Goal: Find specific page/section: Find specific page/section

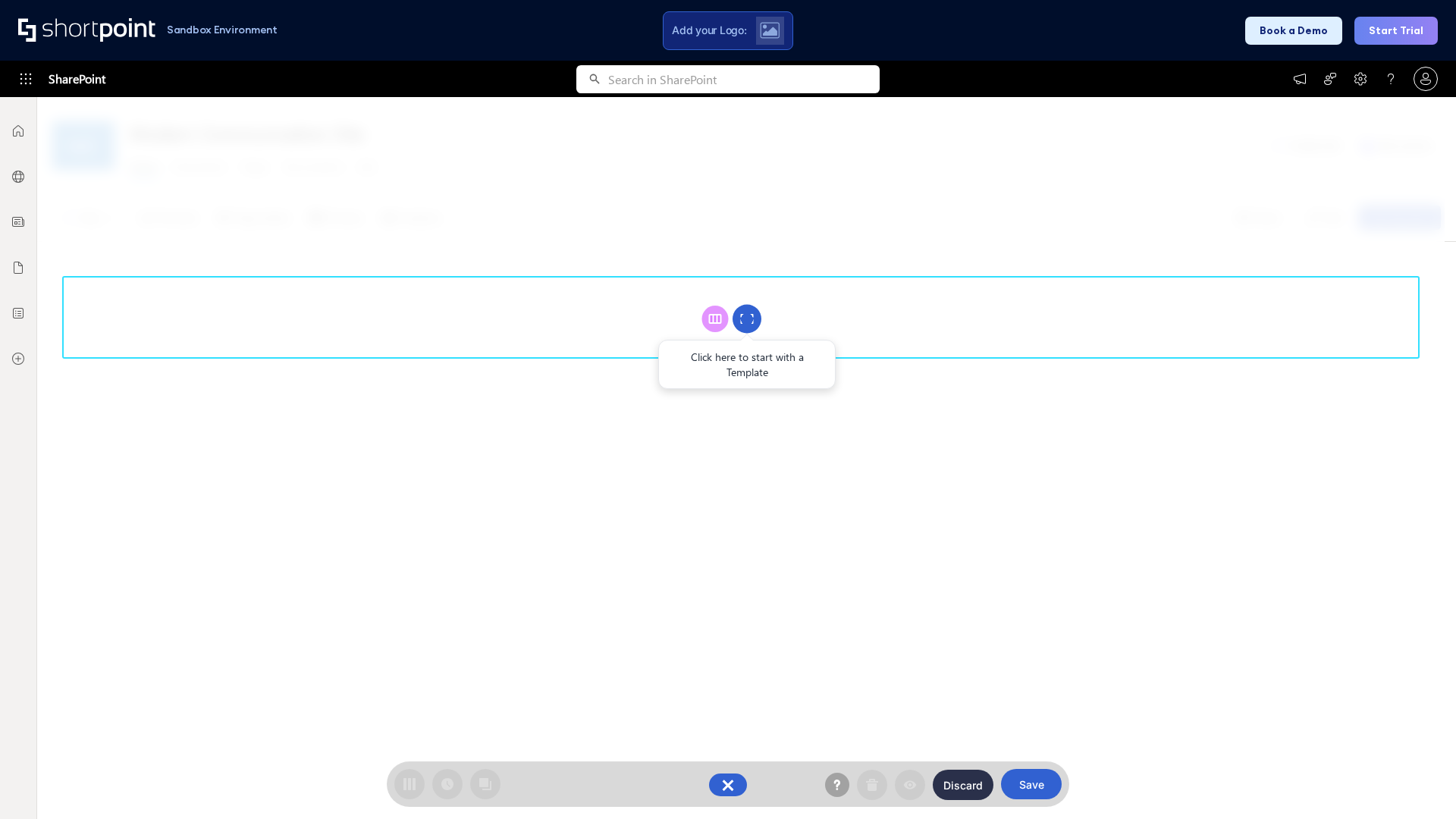
click at [747, 318] on circle at bounding box center [747, 319] width 29 height 29
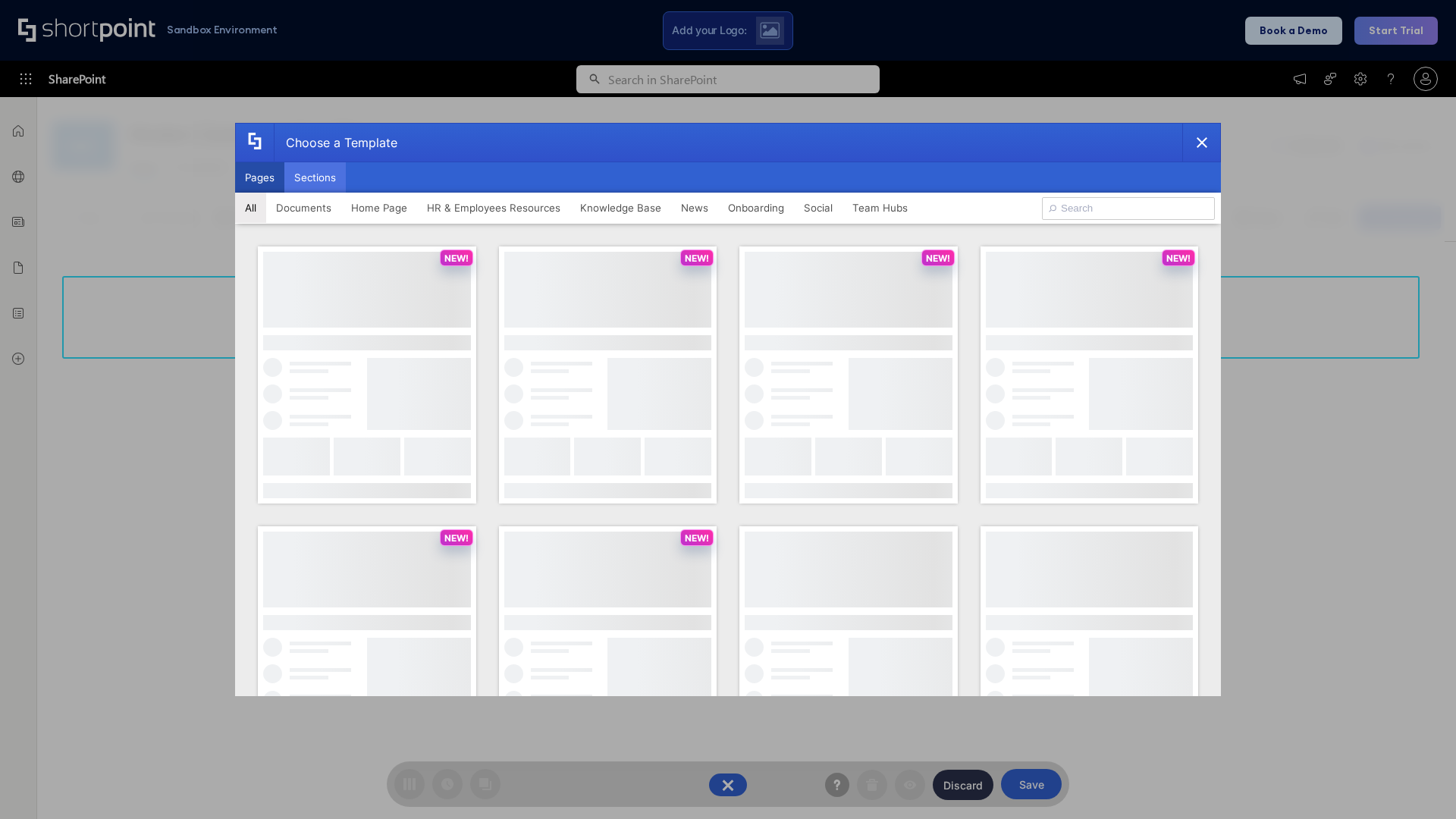
click at [315, 178] on button "Sections" at bounding box center [315, 177] width 61 height 31
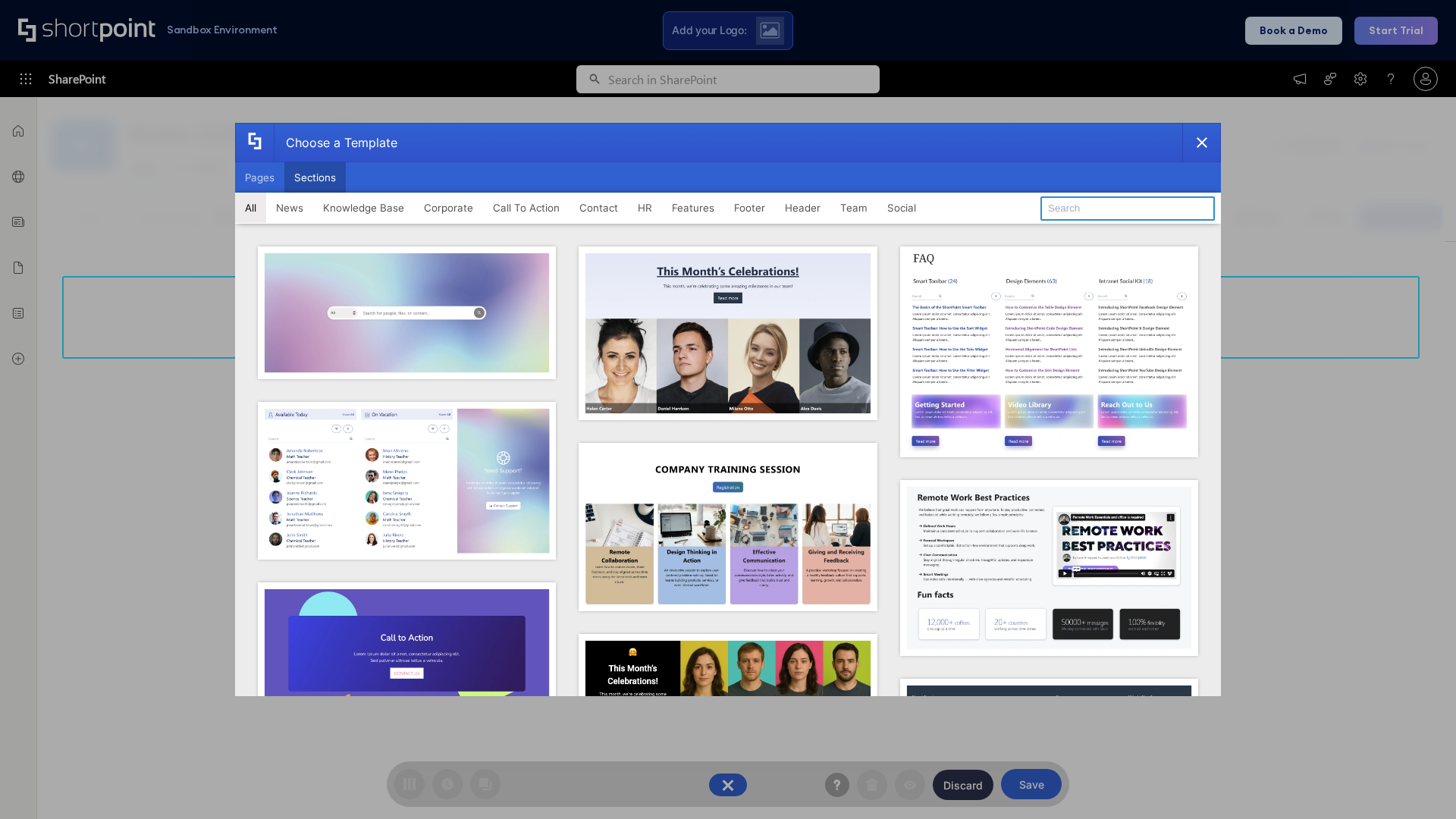
type input "Resources"
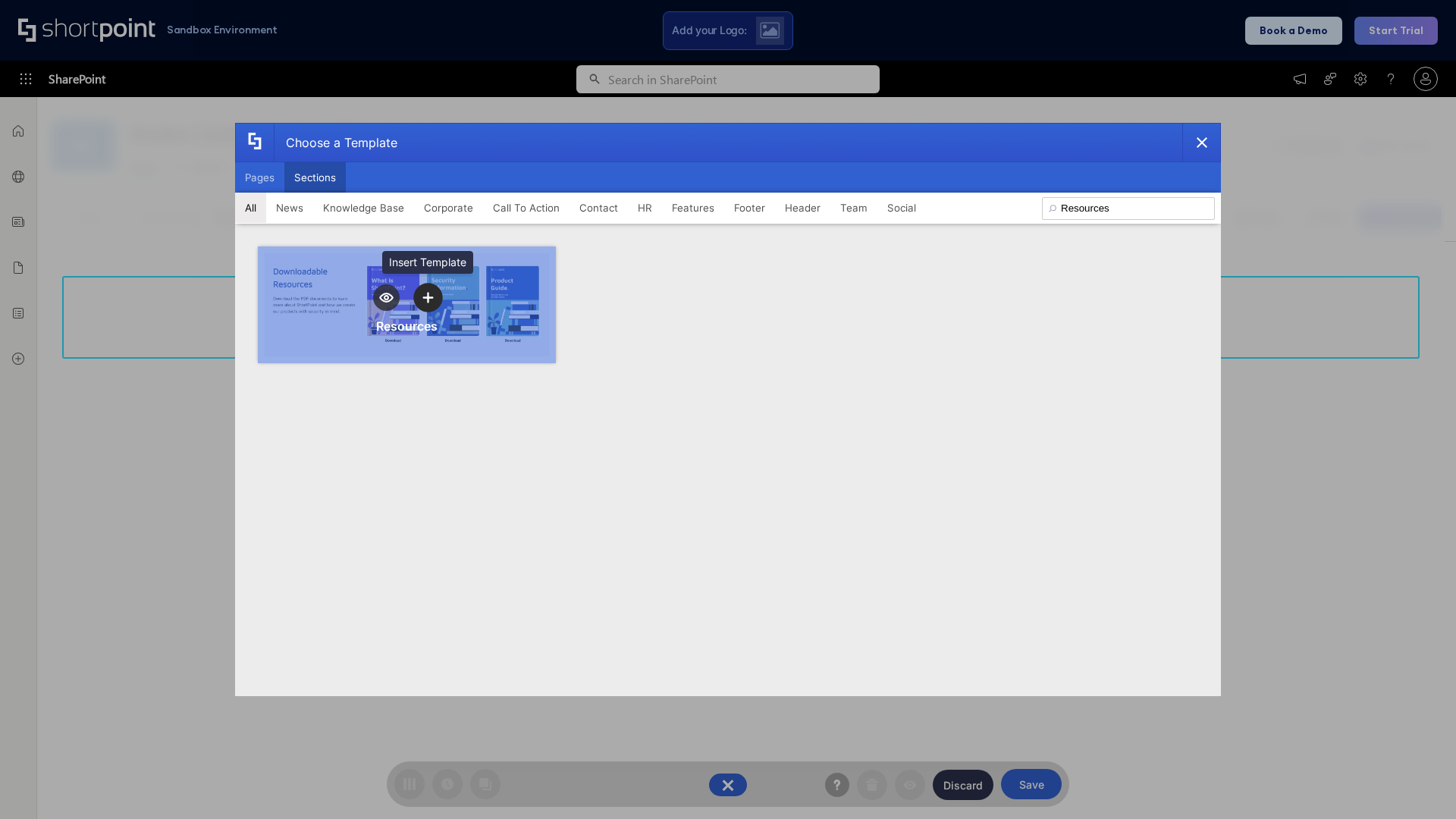
click at [428, 297] on icon "template selector" at bounding box center [427, 297] width 11 height 11
